Goal: Task Accomplishment & Management: Manage account settings

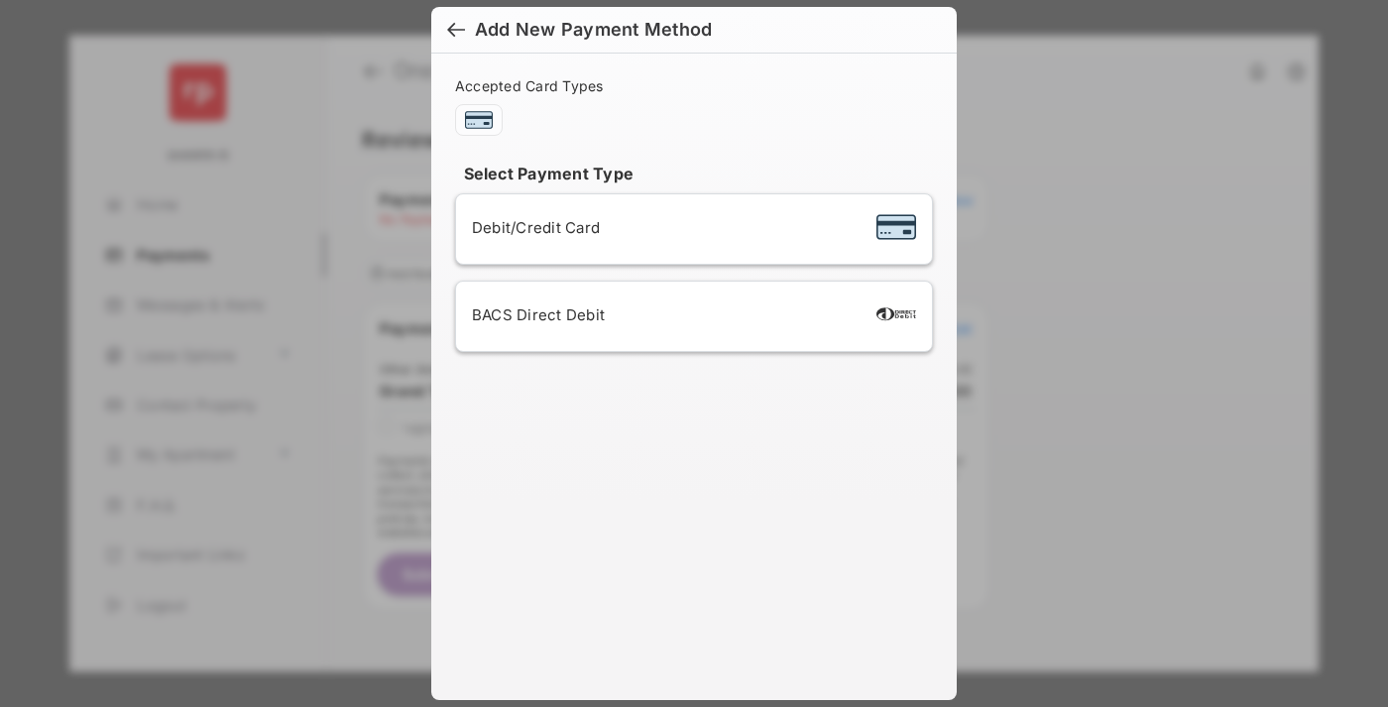
click at [690, 316] on div "BACS Direct Debit" at bounding box center [694, 316] width 444 height 38
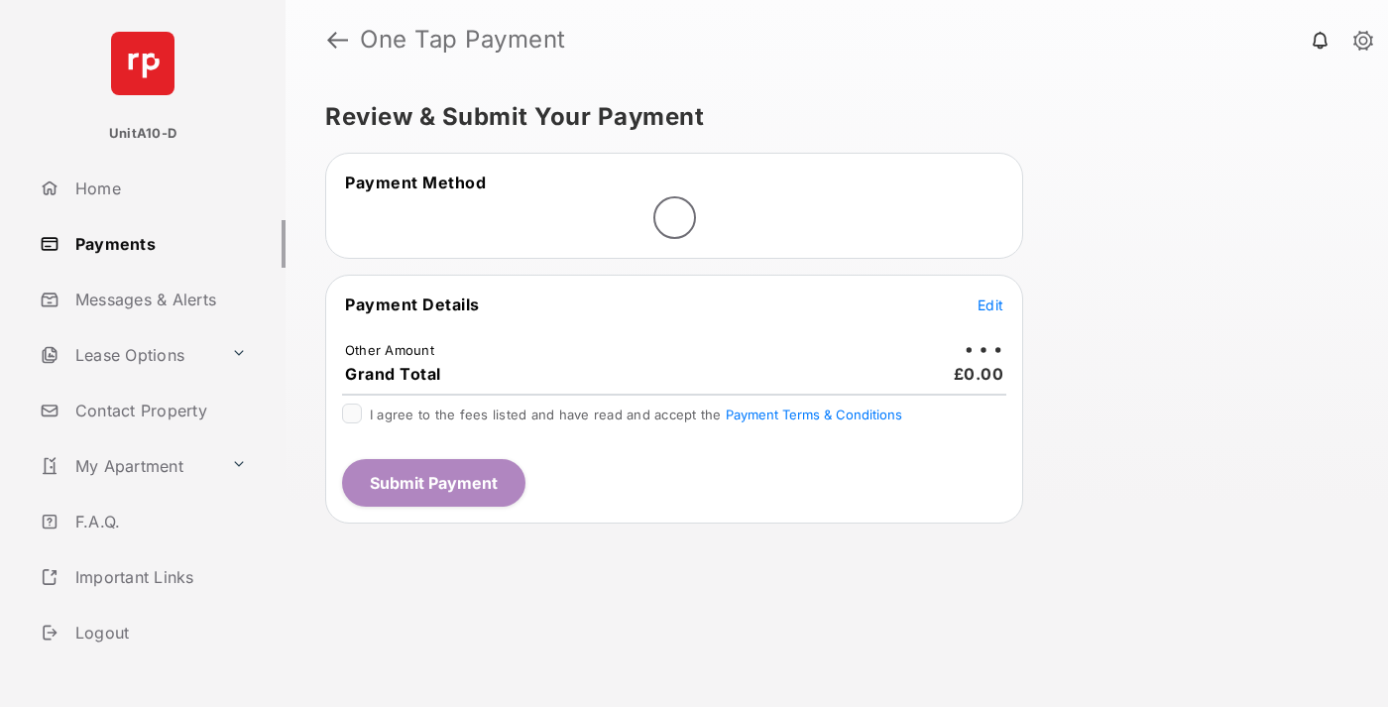
click at [991, 304] on span "Edit" at bounding box center [991, 304] width 26 height 17
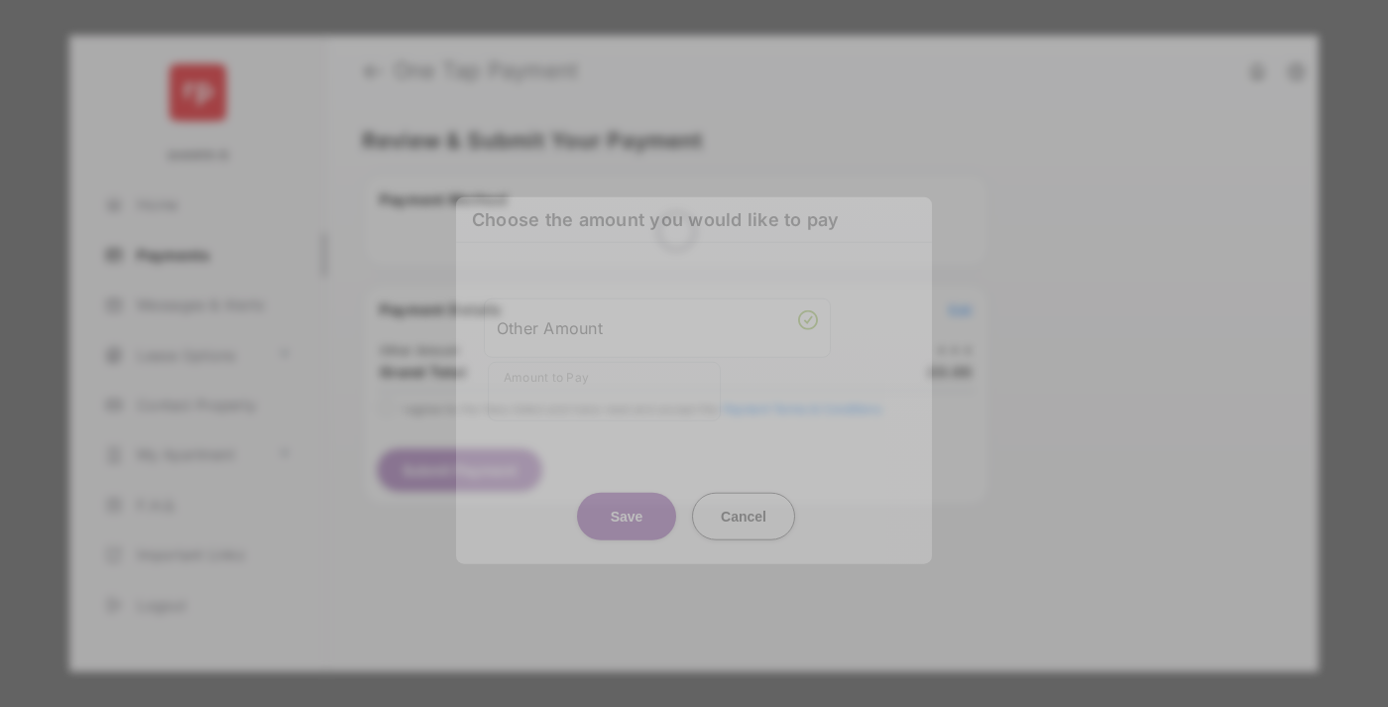
click at [657, 327] on div "Other Amount" at bounding box center [657, 327] width 321 height 34
type input "***"
click at [627, 496] on button "Save" at bounding box center [626, 516] width 99 height 48
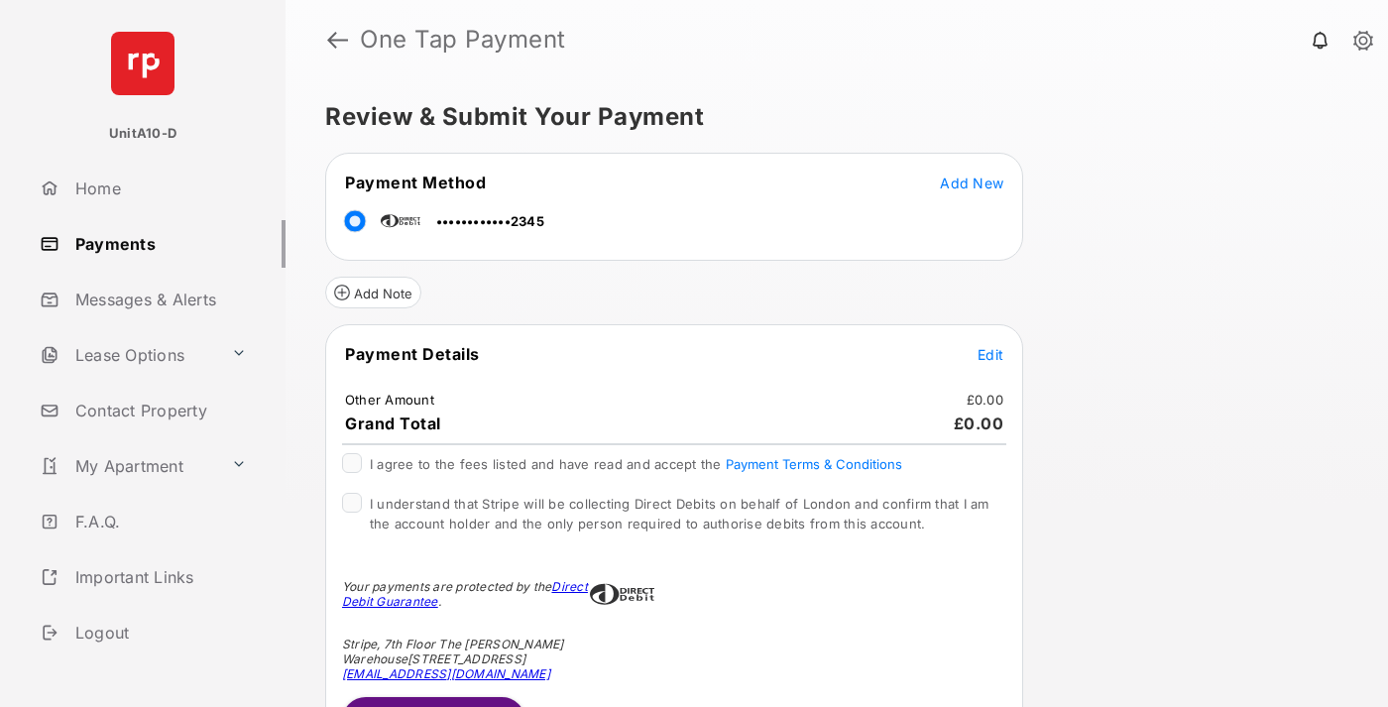
click at [991, 354] on span "Edit" at bounding box center [991, 354] width 26 height 17
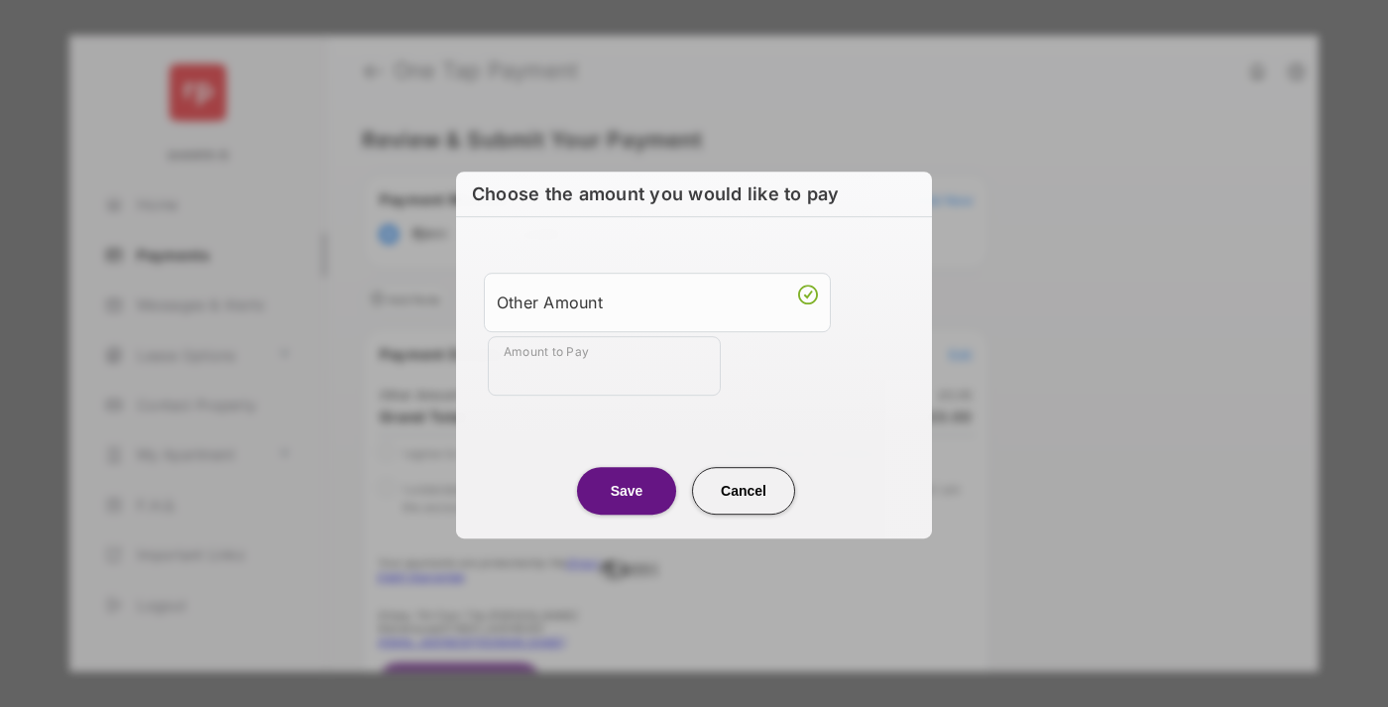
click at [627, 489] on button "Save" at bounding box center [626, 491] width 99 height 48
